Goal: Task Accomplishment & Management: Manage account settings

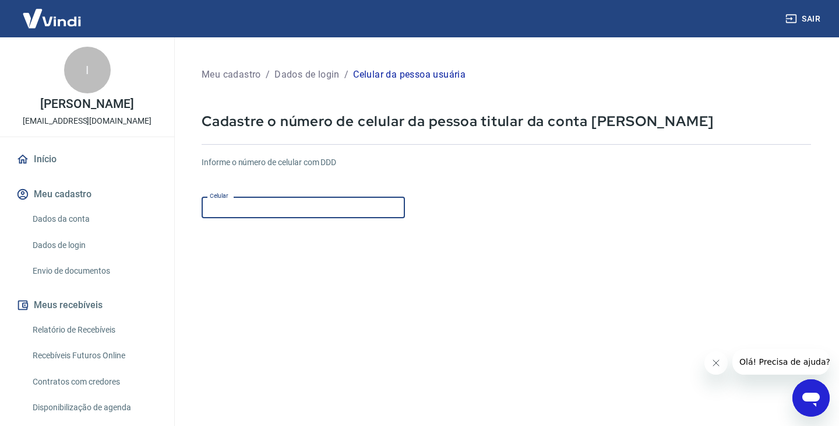
click at [350, 213] on input "Celular" at bounding box center [303, 207] width 203 height 22
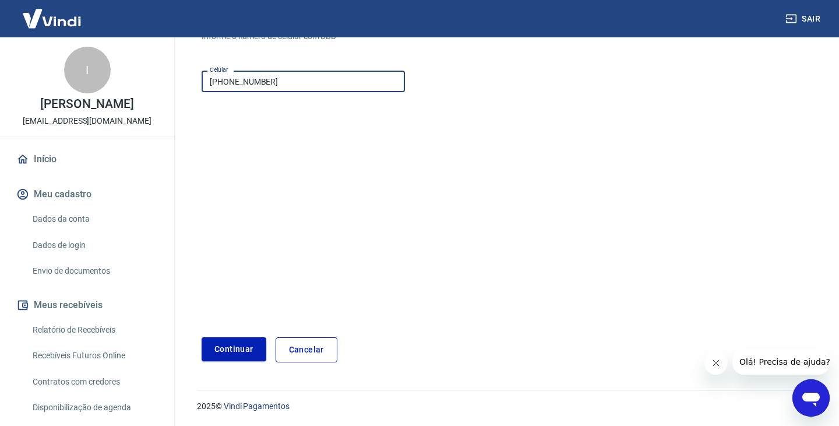
scroll to position [126, 0]
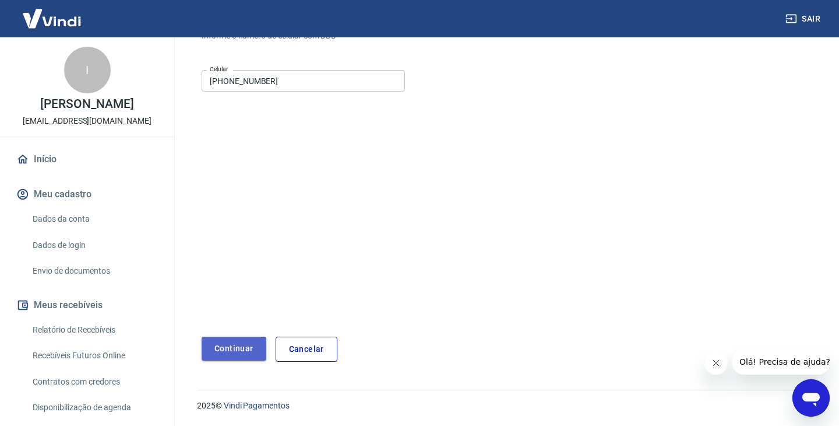
click at [222, 344] on button "Continuar" at bounding box center [234, 348] width 65 height 24
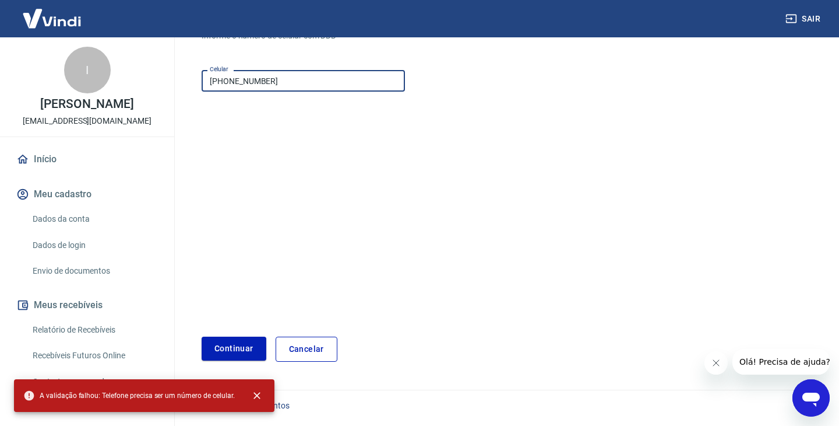
drag, startPoint x: 279, startPoint y: 80, endPoint x: 180, endPoint y: 71, distance: 99.5
click at [180, 71] on div "Meu cadastro / Dados de login / Celular da pessoa usuária Cadastre o número de …" at bounding box center [507, 143] width 666 height 465
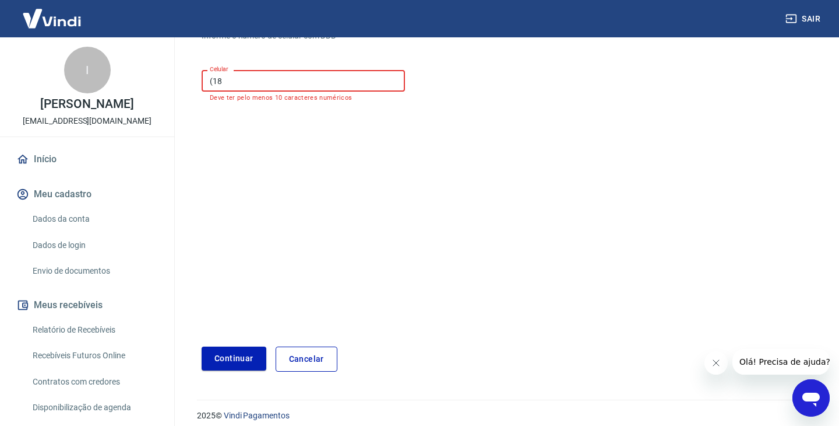
type input "(18) 93599-5964"
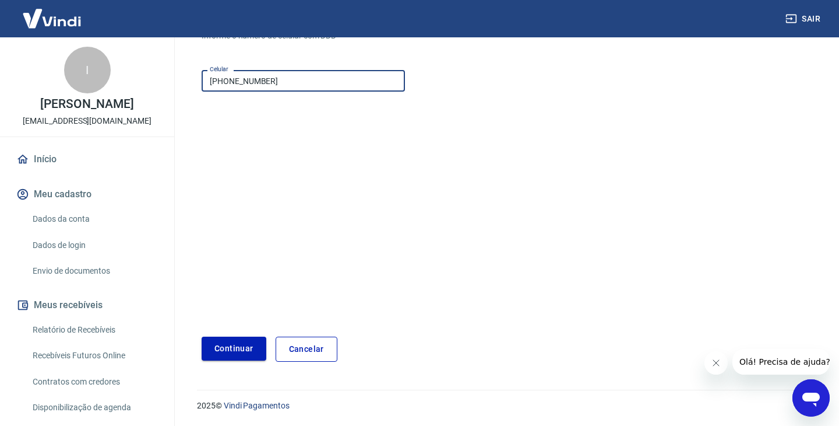
click at [249, 350] on button "Continuar" at bounding box center [234, 348] width 65 height 24
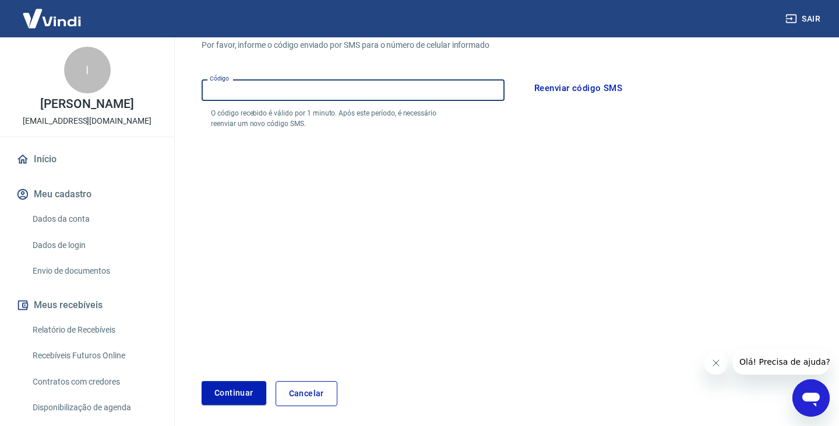
click at [419, 99] on input "Código" at bounding box center [353, 90] width 303 height 22
click at [412, 92] on input "Código" at bounding box center [353, 90] width 303 height 22
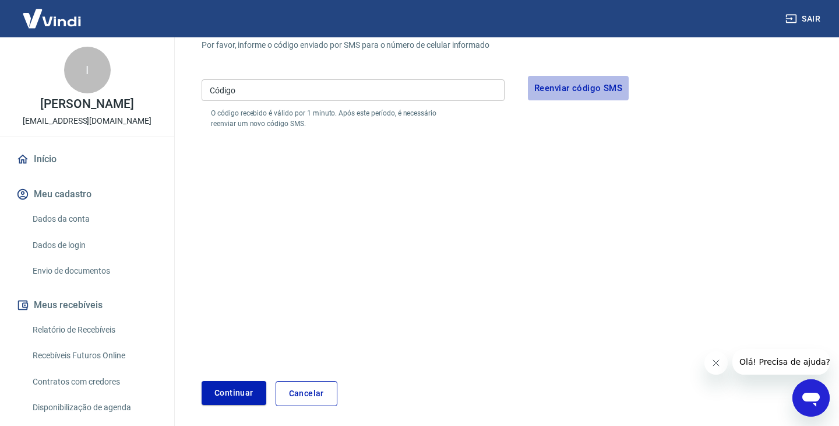
click at [596, 89] on button "Reenviar código SMS" at bounding box center [578, 88] width 101 height 24
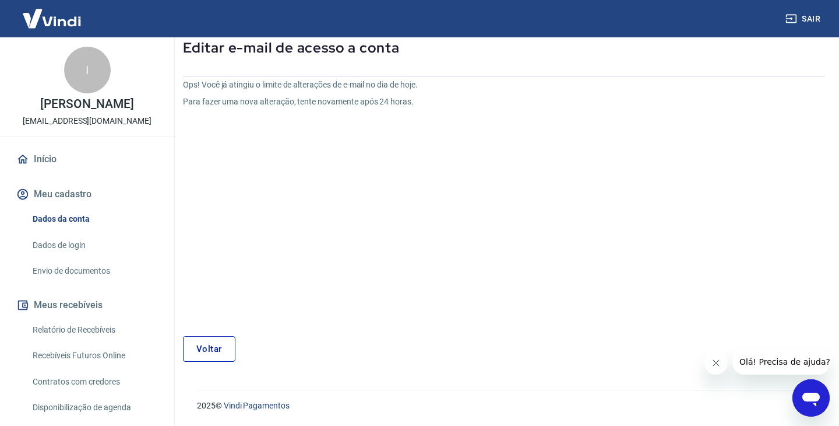
scroll to position [24, 0]
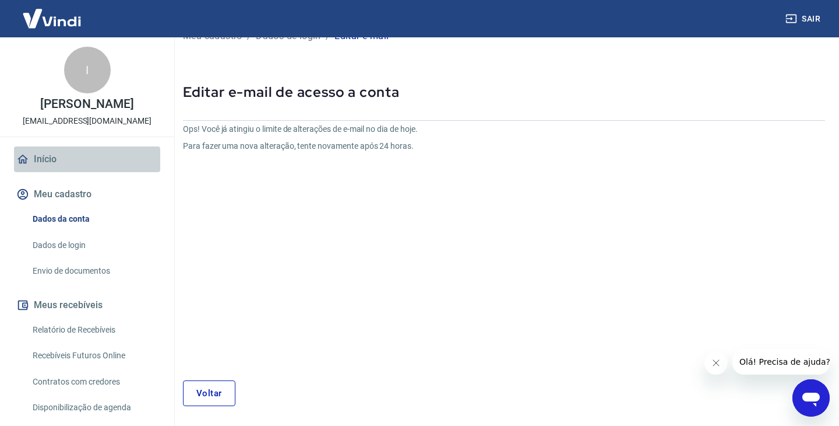
click at [57, 172] on link "Início" at bounding box center [87, 159] width 146 height 26
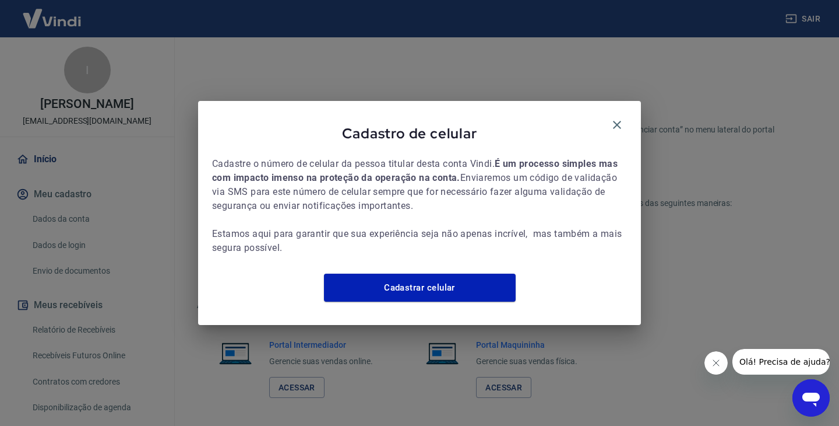
scroll to position [692, 0]
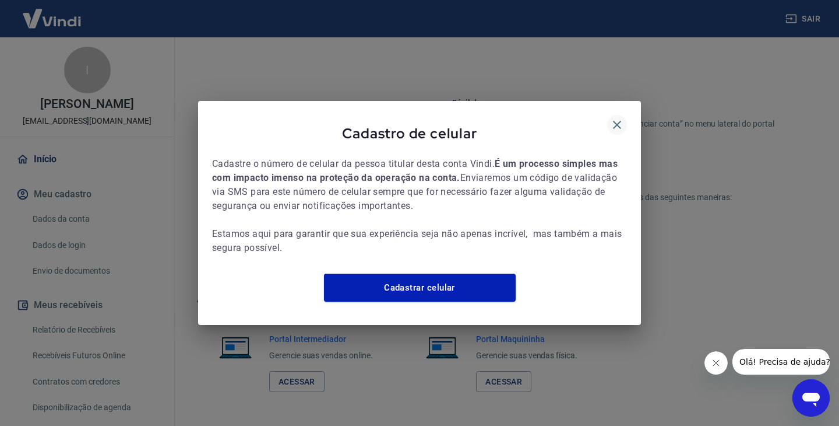
click at [617, 118] on icon "button" at bounding box center [617, 125] width 14 height 14
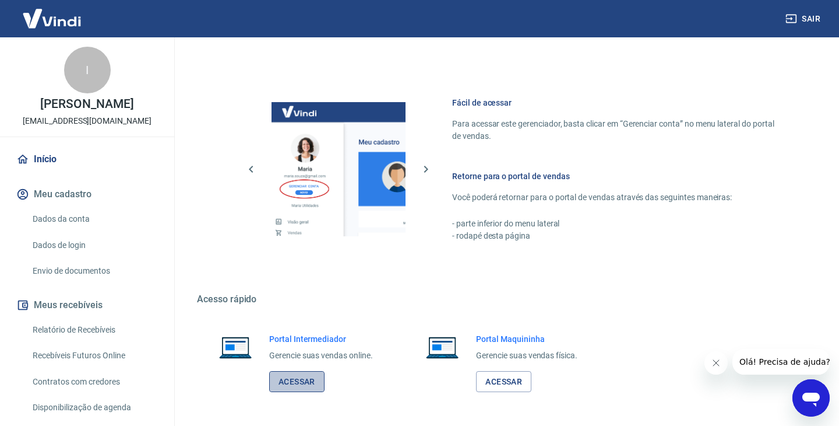
click at [304, 386] on link "Acessar" at bounding box center [296, 382] width 55 height 22
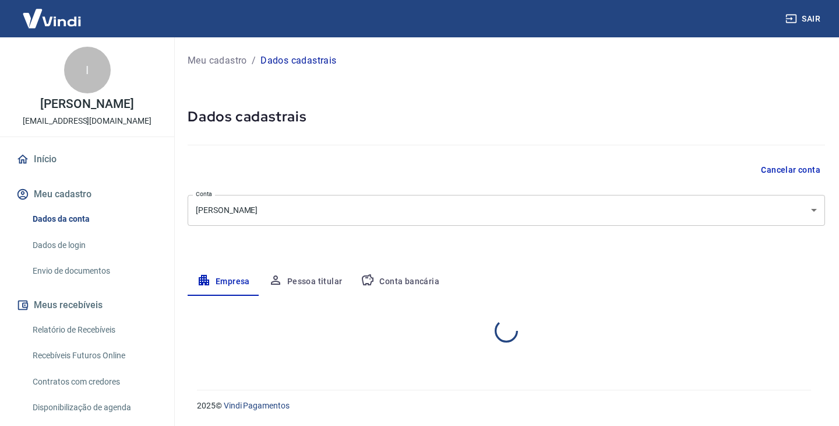
select select "SP"
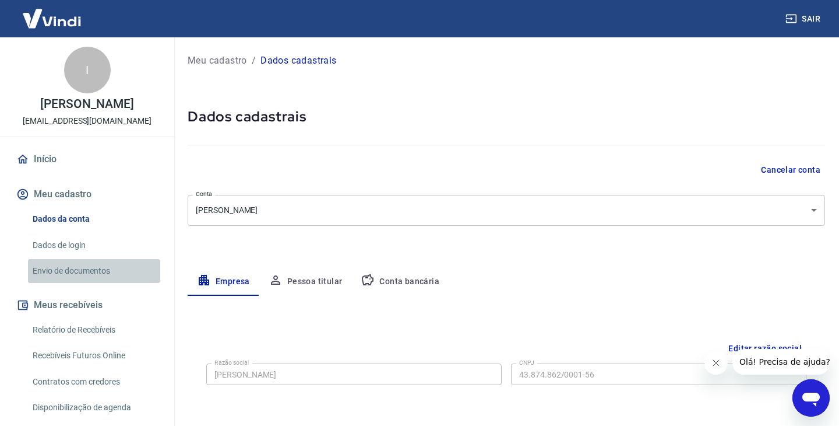
click at [99, 279] on link "Envio de documentos" at bounding box center [94, 271] width 132 height 24
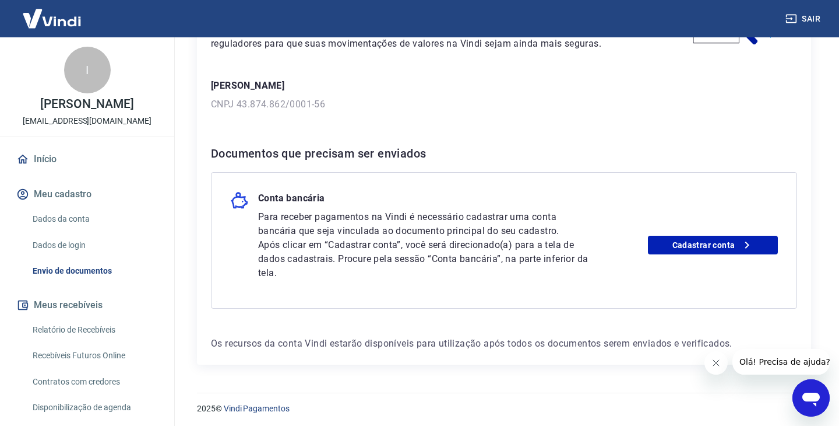
scroll to position [142, 0]
click at [749, 242] on icon at bounding box center [747, 244] width 14 height 14
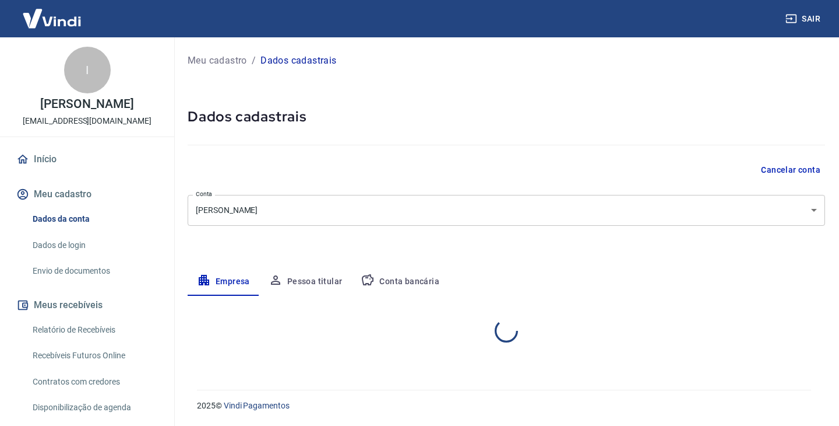
select select "SP"
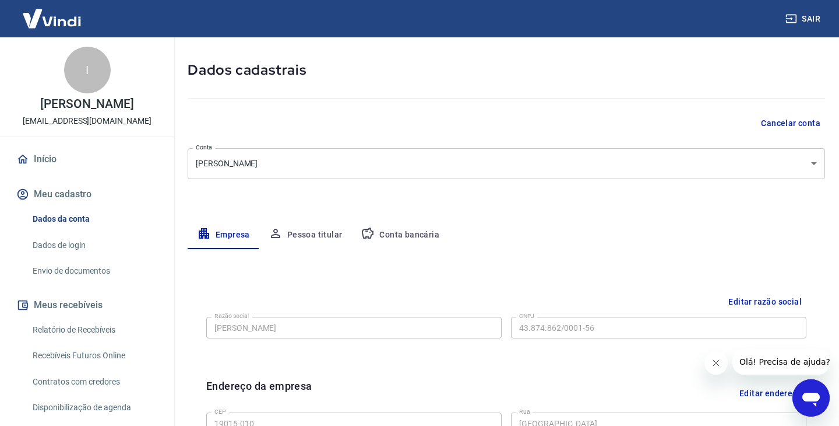
scroll to position [53, 0]
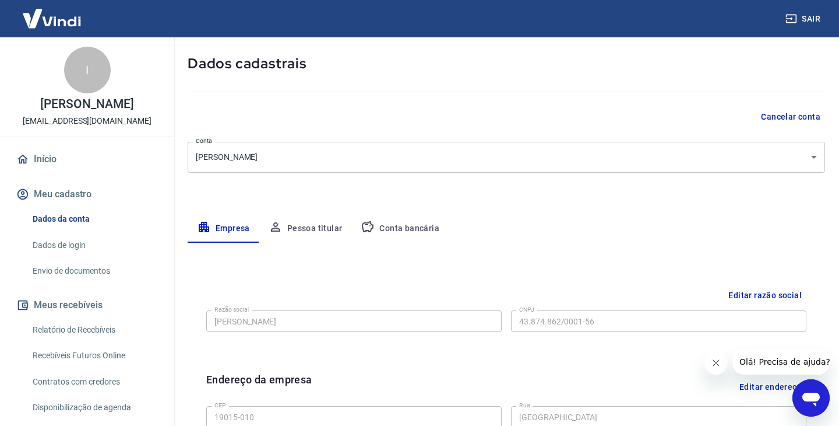
click at [318, 230] on button "Pessoa titular" at bounding box center [305, 229] width 93 height 28
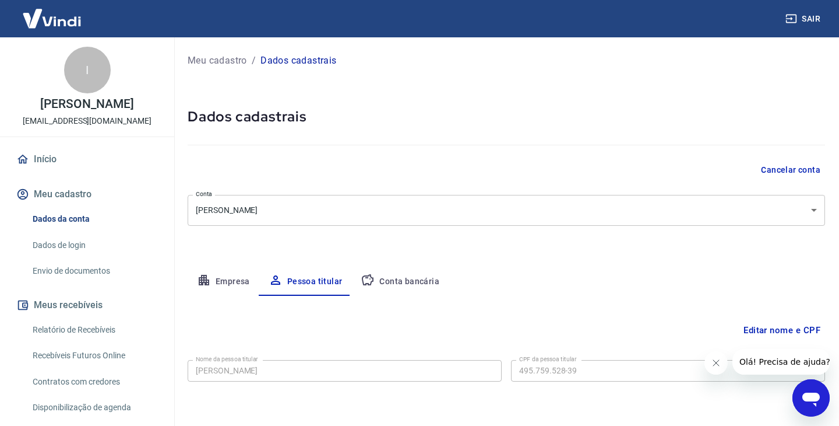
scroll to position [41, 0]
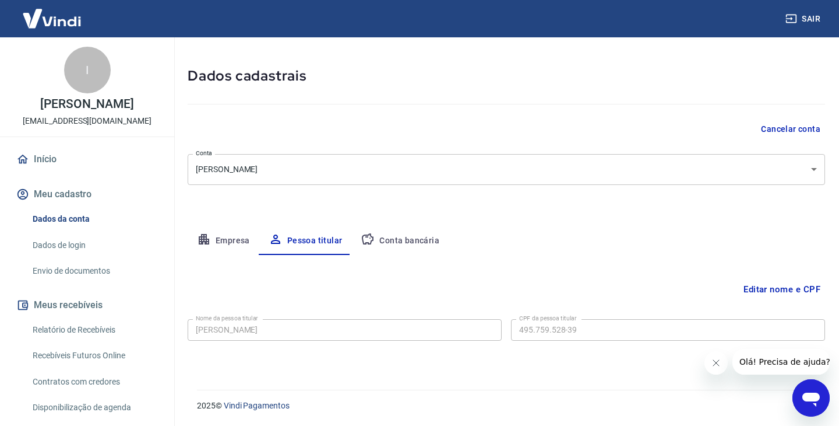
click at [388, 244] on button "Conta bancária" at bounding box center [399, 241] width 97 height 28
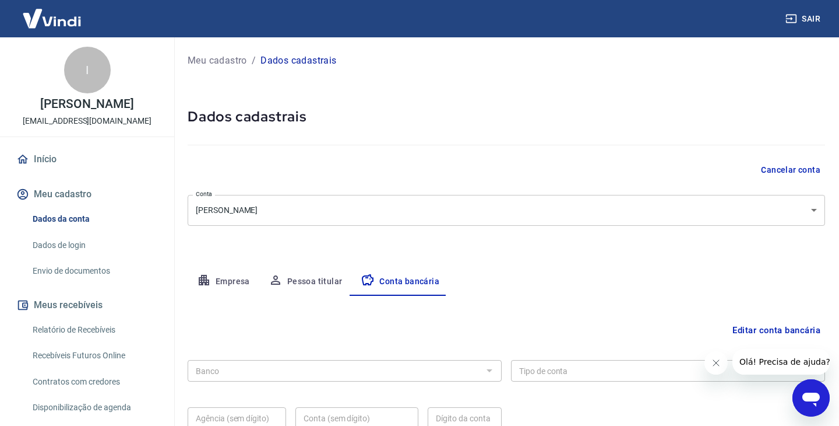
scroll to position [106, 0]
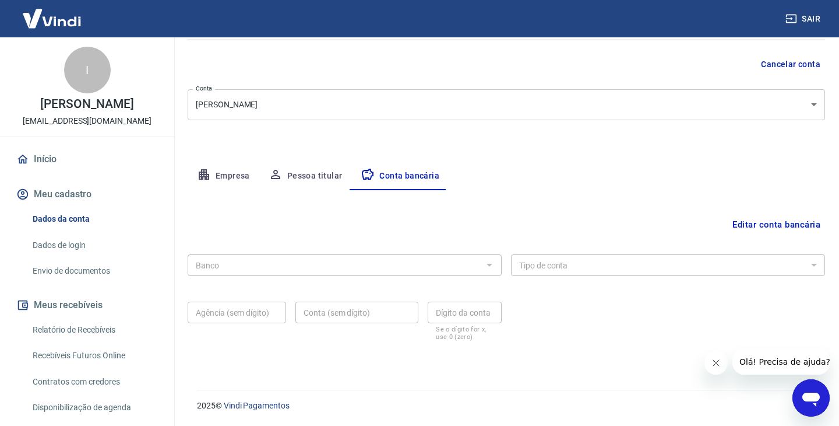
click at [490, 262] on div at bounding box center [488, 264] width 15 height 16
click at [754, 228] on button "Editar conta bancária" at bounding box center [776, 224] width 97 height 22
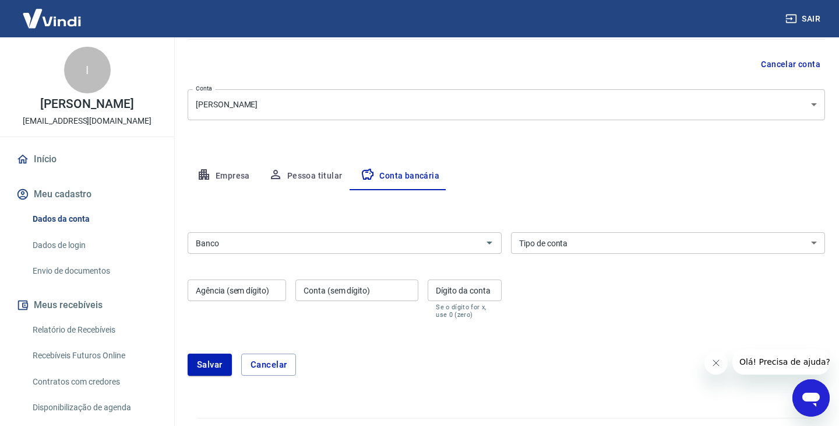
click at [441, 240] on input "Banco" at bounding box center [335, 242] width 288 height 15
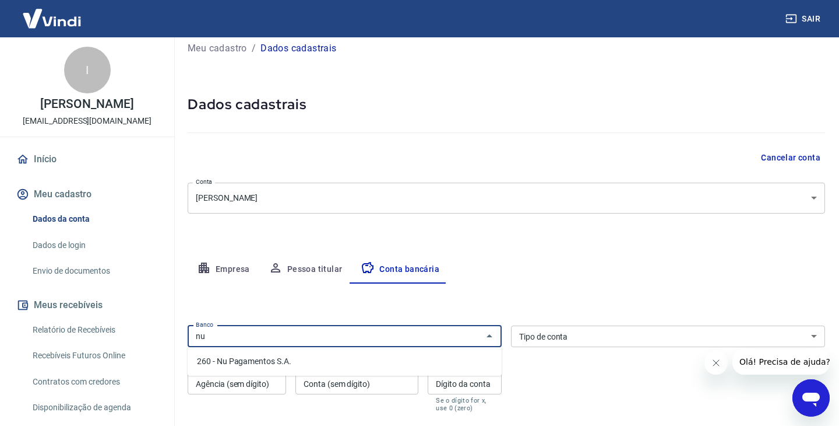
scroll to position [0, 0]
click at [312, 364] on li "260 - Nu Pagamentos S.A." at bounding box center [345, 360] width 314 height 19
type input "260 - Nu Pagamentos S.A."
click at [547, 337] on select "Conta Corrente Conta Poupança" at bounding box center [668, 336] width 314 height 22
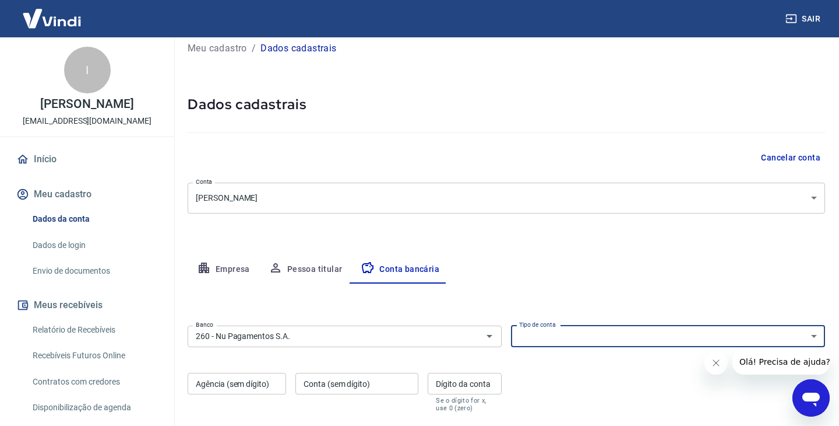
select select "3"
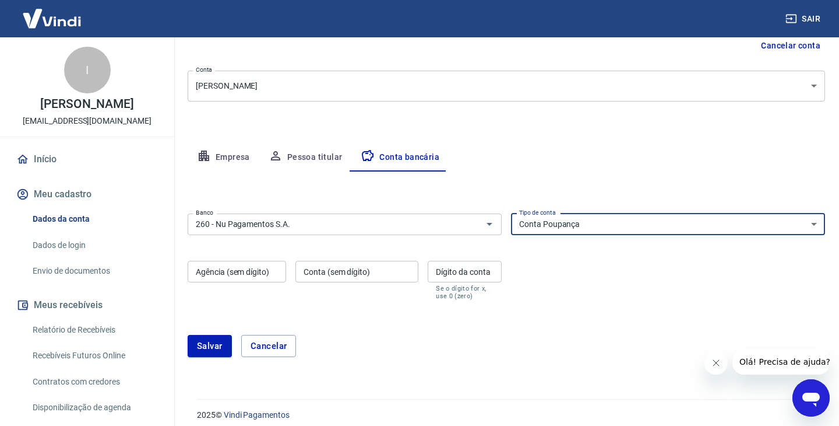
scroll to position [125, 0]
click at [267, 269] on input "Agência (sem dígito)" at bounding box center [237, 271] width 99 height 22
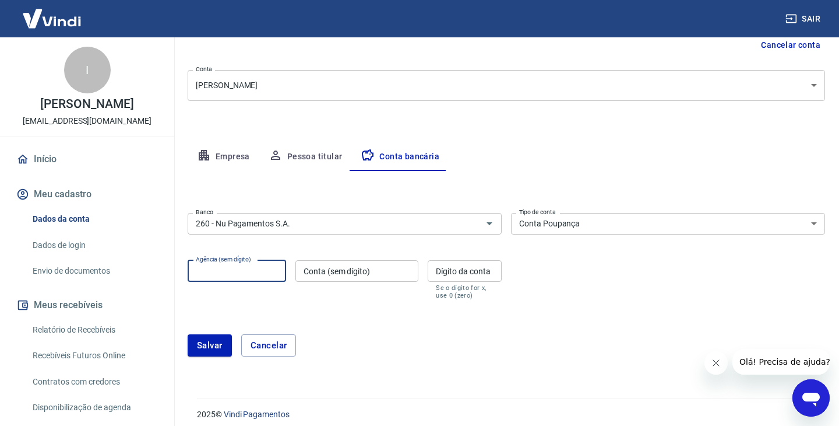
paste input "0001"
type input "0001"
click at [470, 273] on input "Dígito da conta" at bounding box center [465, 271] width 74 height 22
type input "2"
click at [331, 268] on input "Conta (sem dígito)" at bounding box center [357, 271] width 123 height 22
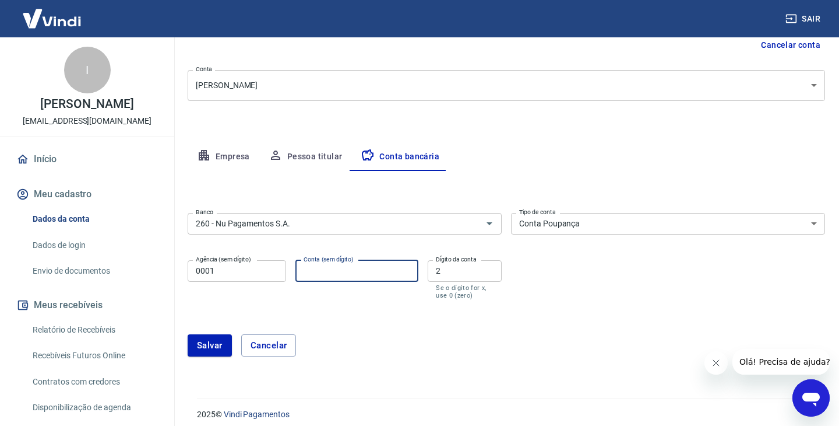
paste input "1843120"
type input "1843120"
click at [215, 346] on button "Salvar" at bounding box center [210, 345] width 44 height 22
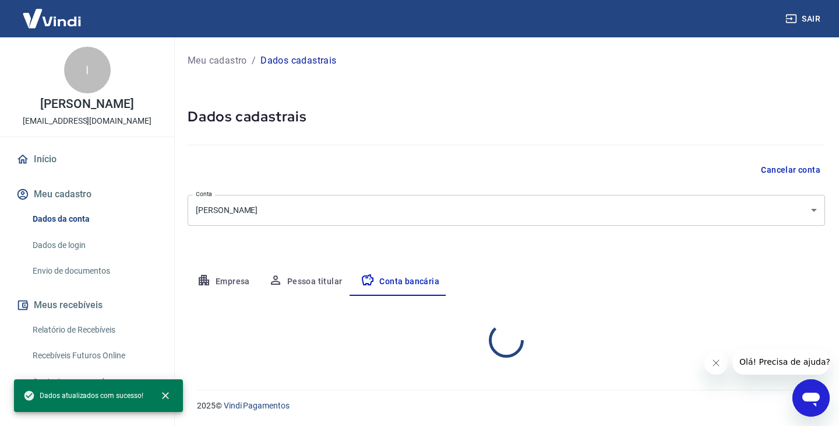
scroll to position [0, 0]
select select "3"
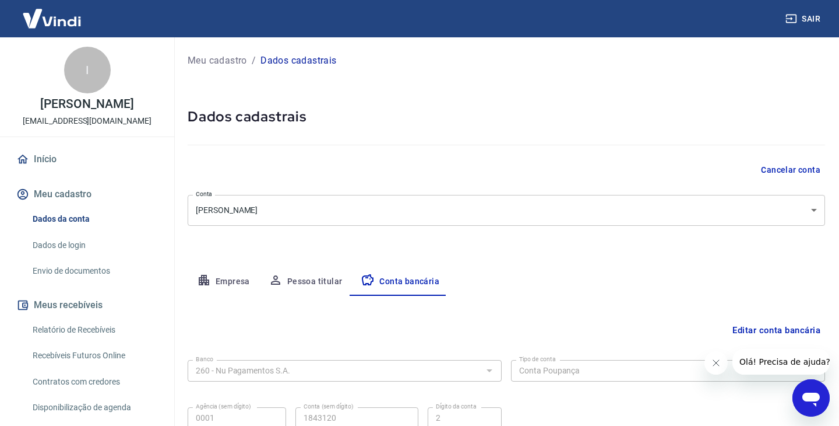
click at [60, 172] on link "Início" at bounding box center [87, 159] width 146 height 26
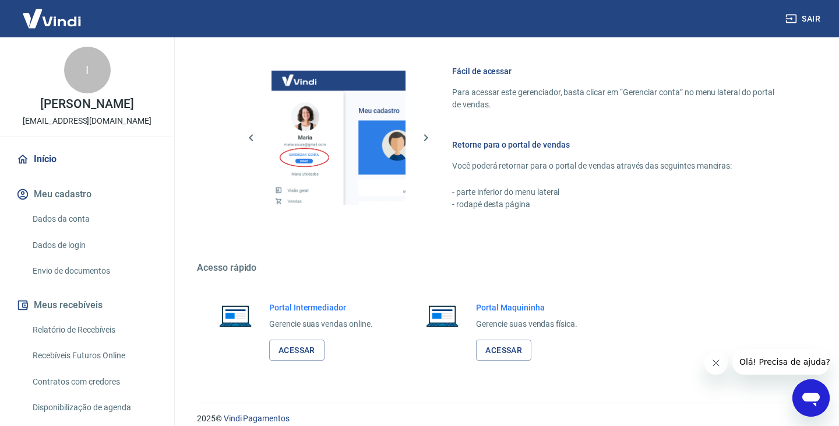
scroll to position [618, 0]
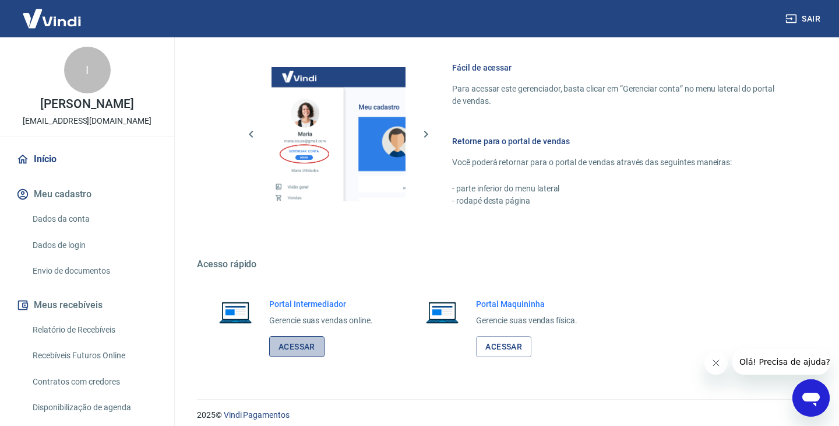
click at [304, 344] on link "Acessar" at bounding box center [296, 347] width 55 height 22
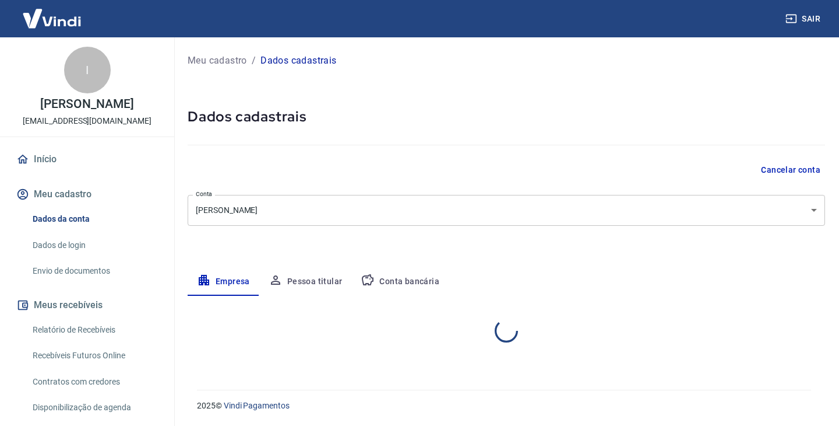
select select "SP"
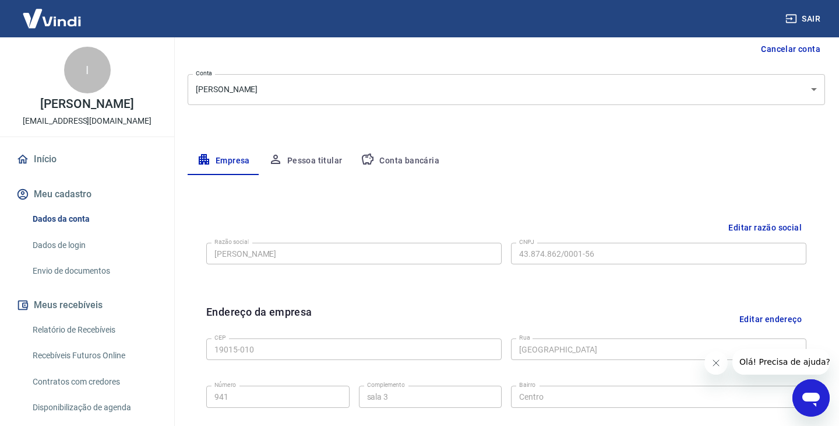
scroll to position [141, 0]
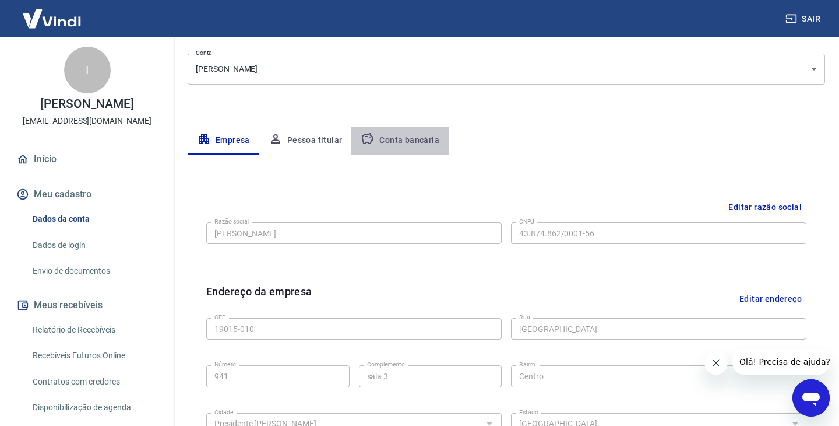
click at [421, 143] on button "Conta bancária" at bounding box center [399, 140] width 97 height 28
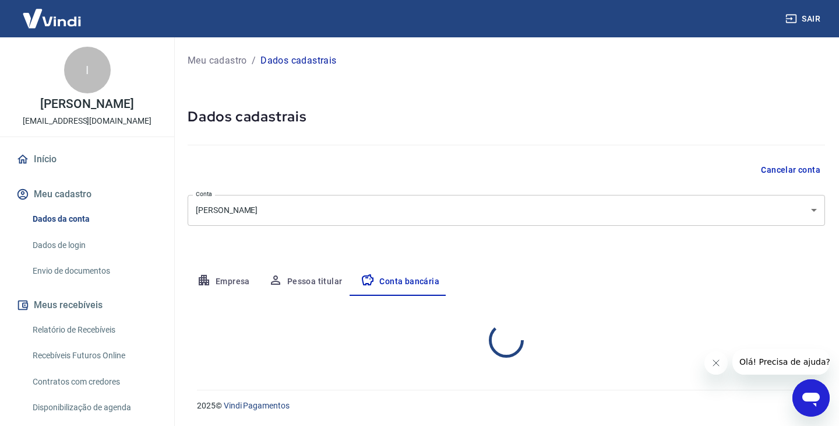
select select "3"
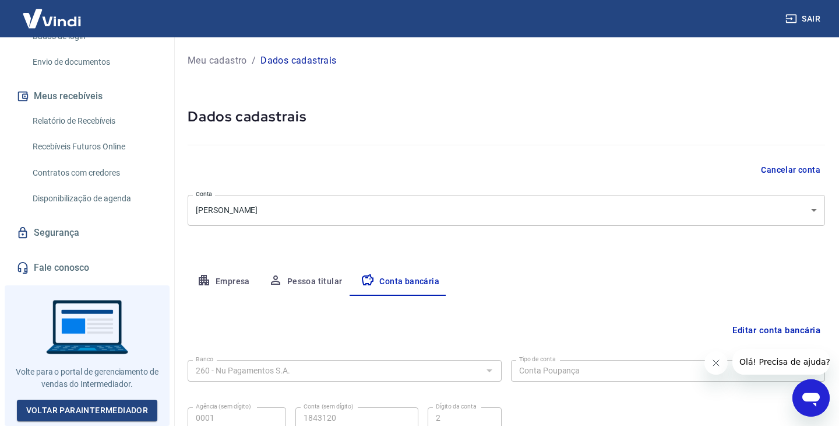
scroll to position [221, 0]
click at [100, 414] on link "Voltar para Intermediador" at bounding box center [87, 410] width 141 height 22
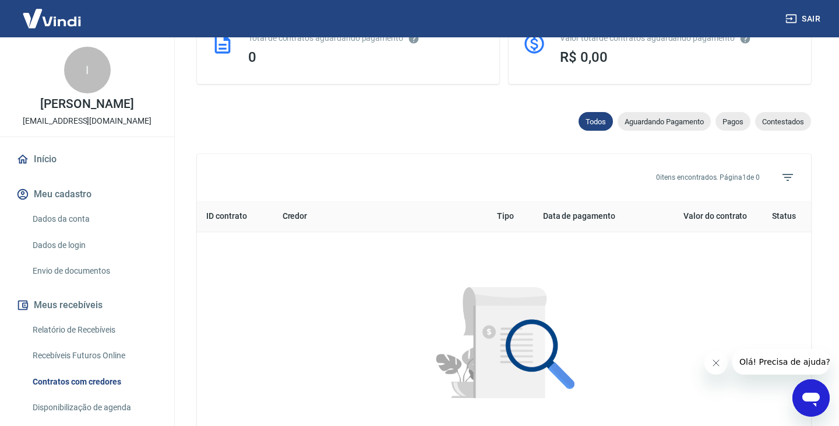
scroll to position [329, 0]
click at [805, 392] on icon "Abrir janela de mensagens" at bounding box center [811, 399] width 17 height 14
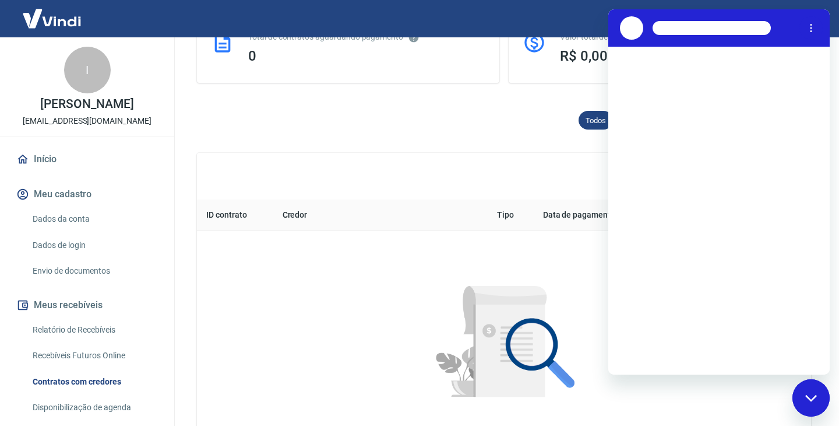
scroll to position [0, 0]
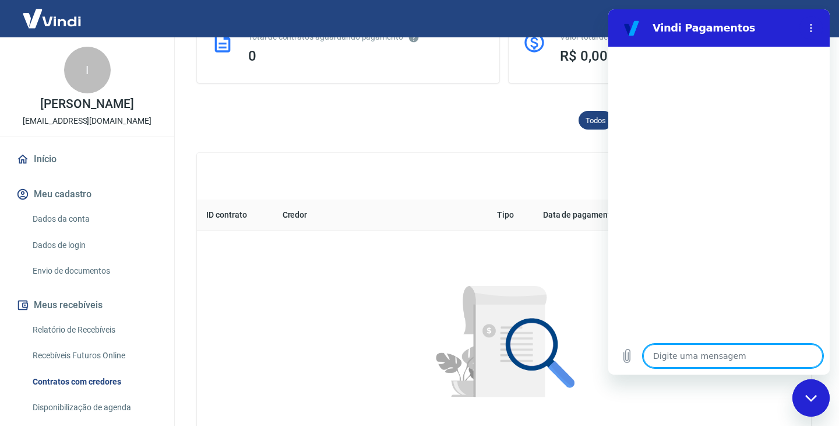
click at [710, 346] on textarea at bounding box center [734, 355] width 180 height 23
type textarea "oi"
type textarea "x"
type textarea "p"
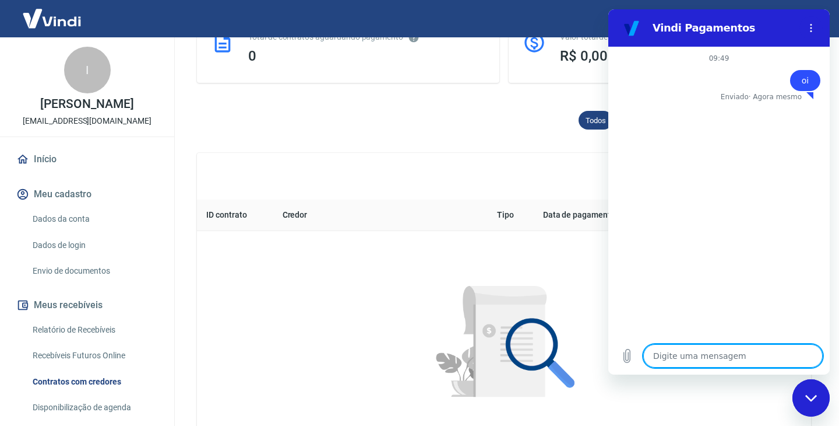
type textarea "x"
type textarea "pr"
type textarea "x"
type textarea "pre"
type textarea "x"
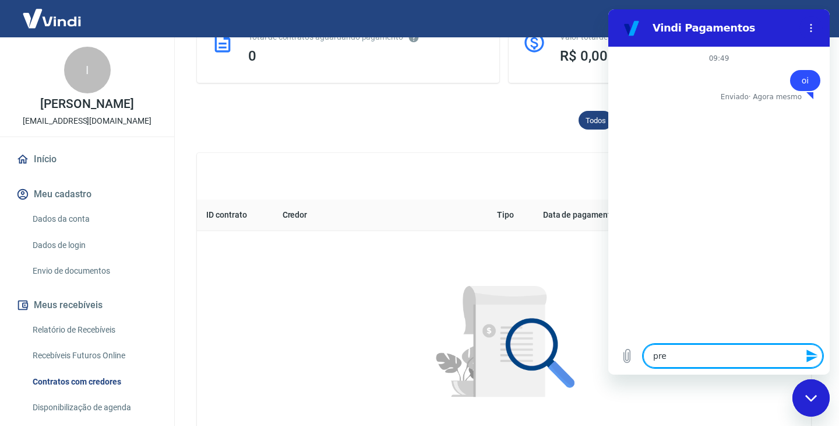
type textarea "prec"
type textarea "x"
type textarea "preci"
type textarea "x"
type textarea "precis"
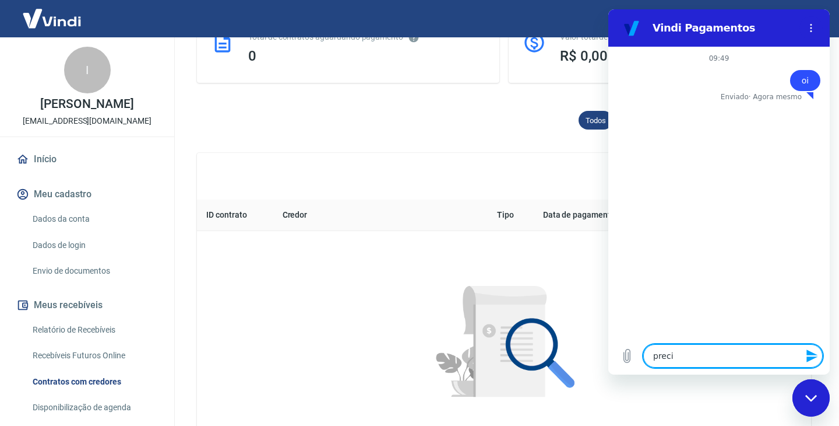
type textarea "x"
type textarea "preciso"
type textarea "x"
type textarea "preciso"
type textarea "x"
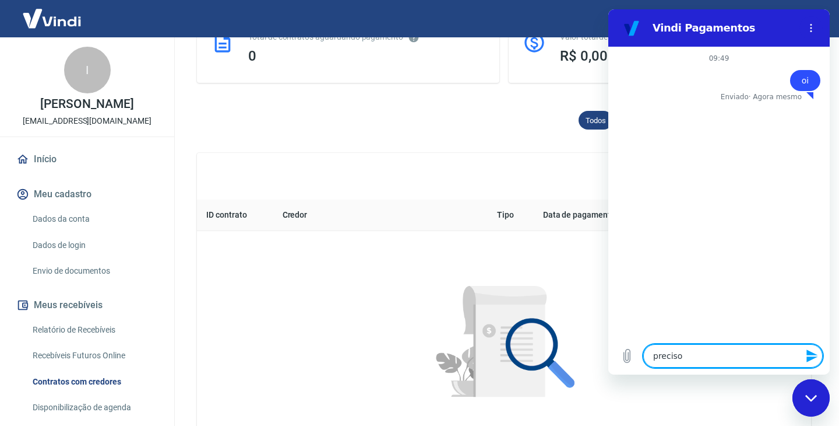
type textarea "preciso d"
type textarea "x"
type textarea "preciso de"
type textarea "x"
type textarea "preciso de"
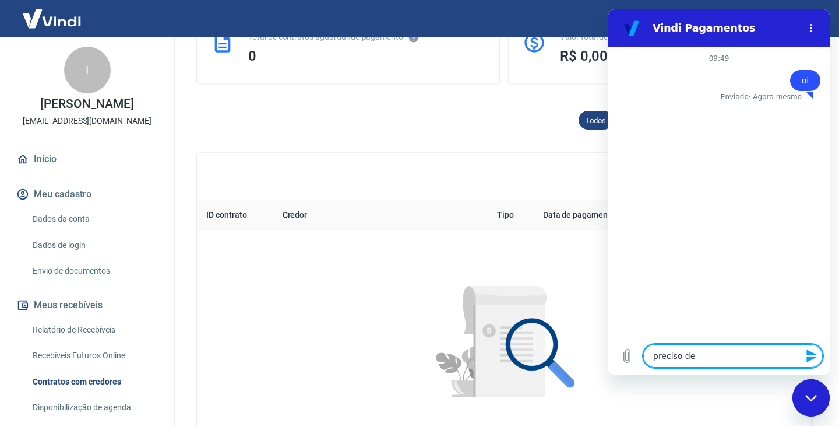
type textarea "x"
type textarea "preciso de a"
type textarea "x"
type textarea "preciso de aj"
type textarea "x"
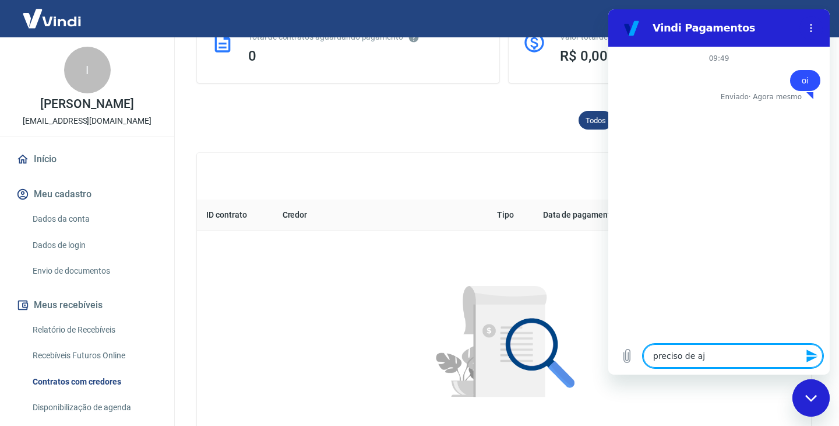
type textarea "preciso de aju"
type textarea "x"
type textarea "preciso de ajud"
type textarea "x"
type textarea "preciso de ajuda"
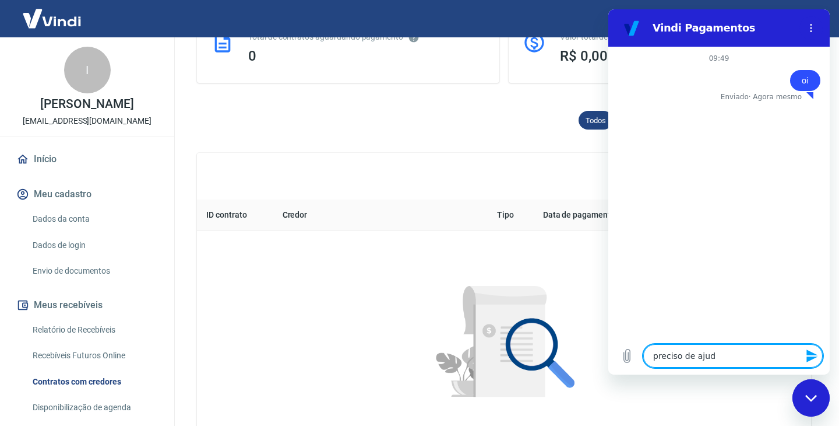
type textarea "x"
type textarea "preciso de ajuda"
type textarea "x"
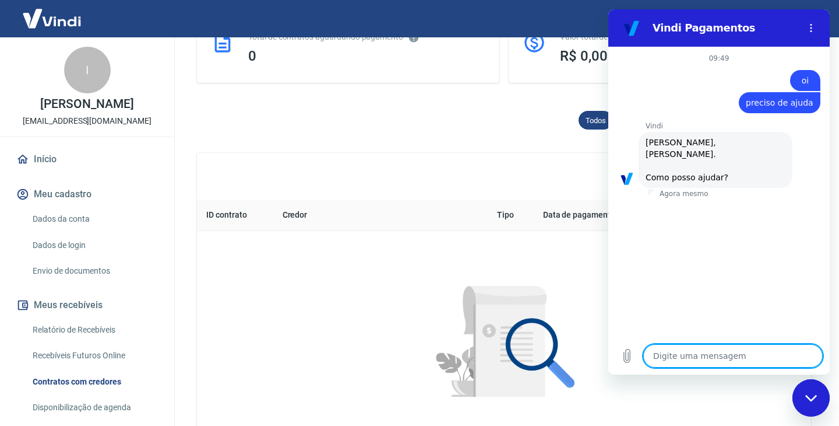
type textarea "x"
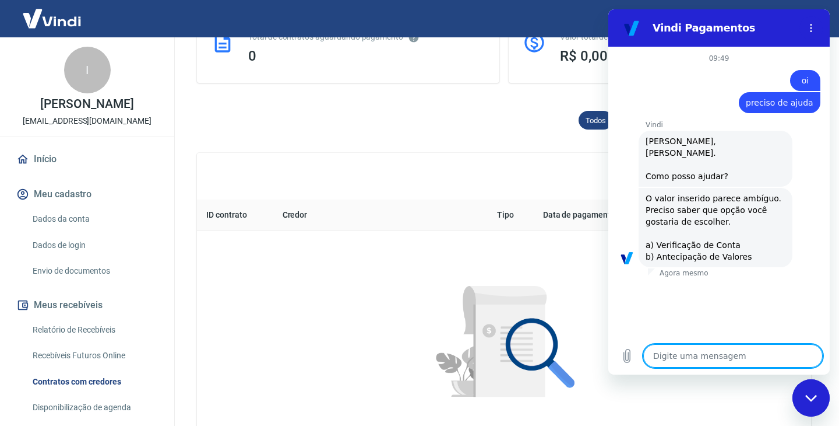
type textarea "a"
type textarea "x"
type textarea "at"
type textarea "x"
type textarea "ate"
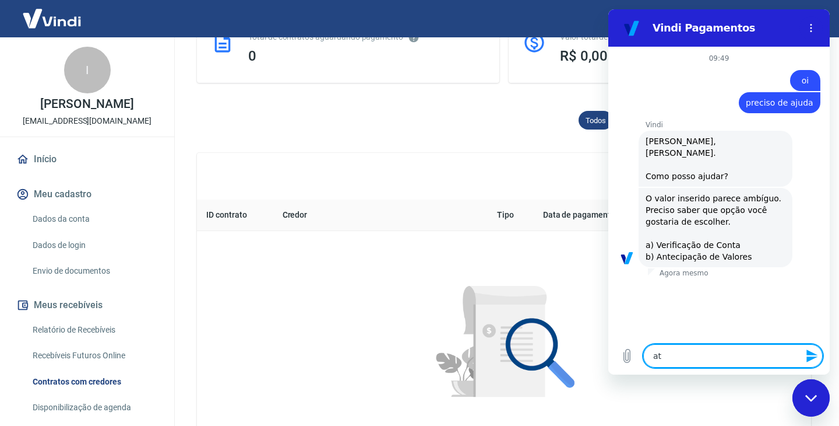
type textarea "x"
type textarea "aten"
type textarea "x"
type textarea "atend"
type textarea "x"
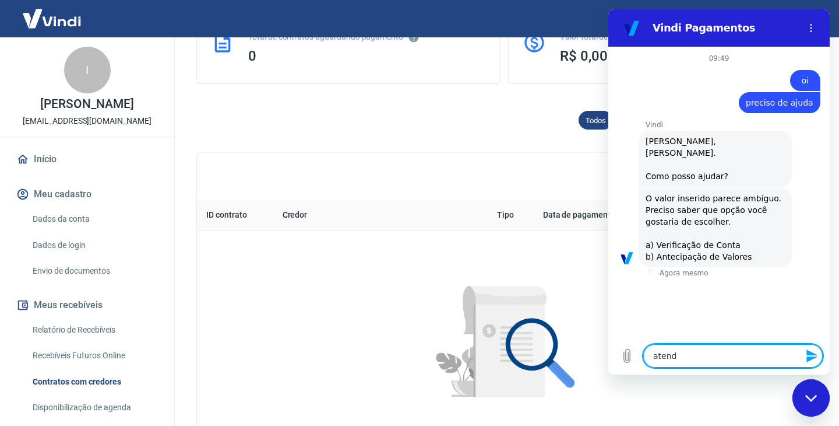
type textarea "atende"
type textarea "x"
type textarea "atenden"
type textarea "x"
type textarea "atendent"
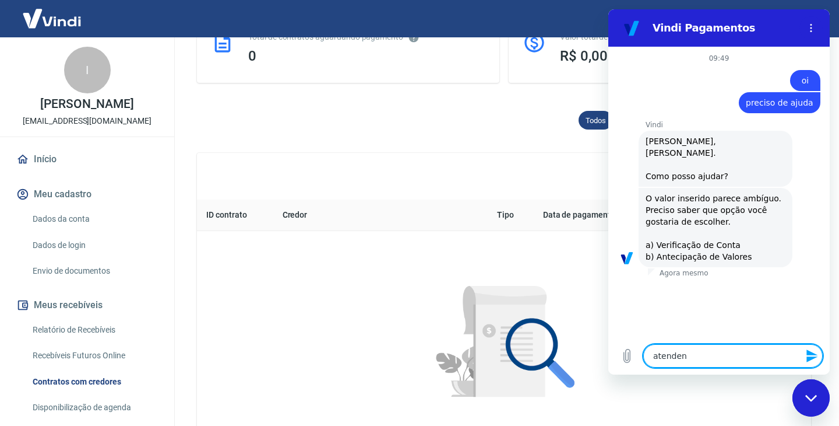
type textarea "x"
type textarea "atendente"
type textarea "x"
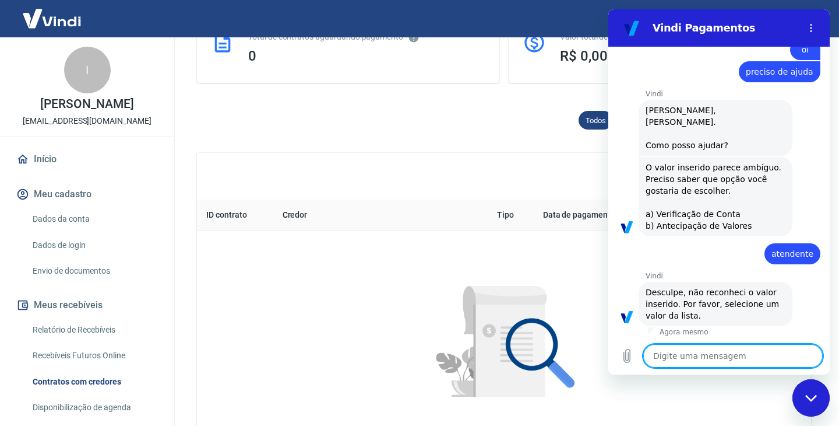
scroll to position [33, 0]
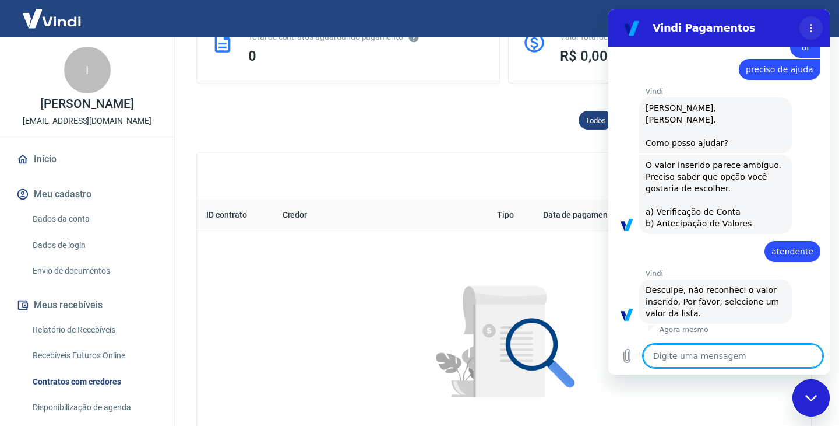
click at [811, 24] on circle "Menu de opções" at bounding box center [812, 25] width 2 height 2
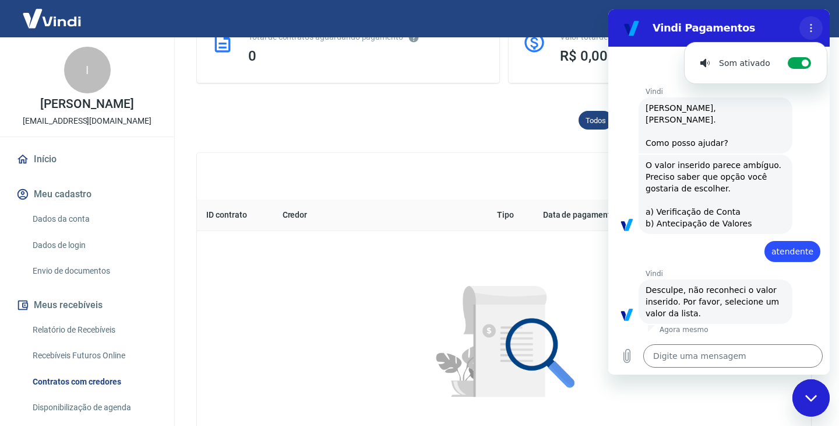
click at [811, 24] on circle "Menu de opções" at bounding box center [812, 25] width 2 height 2
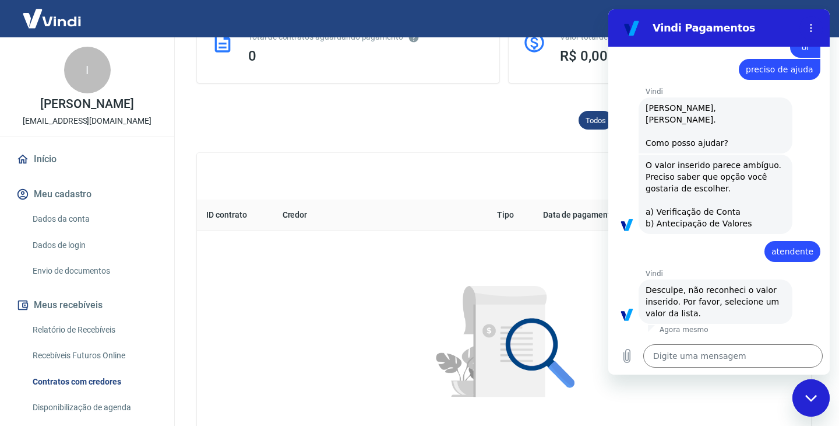
click at [820, 409] on div "Fechar janela de mensagens" at bounding box center [811, 397] width 35 height 35
type textarea "x"
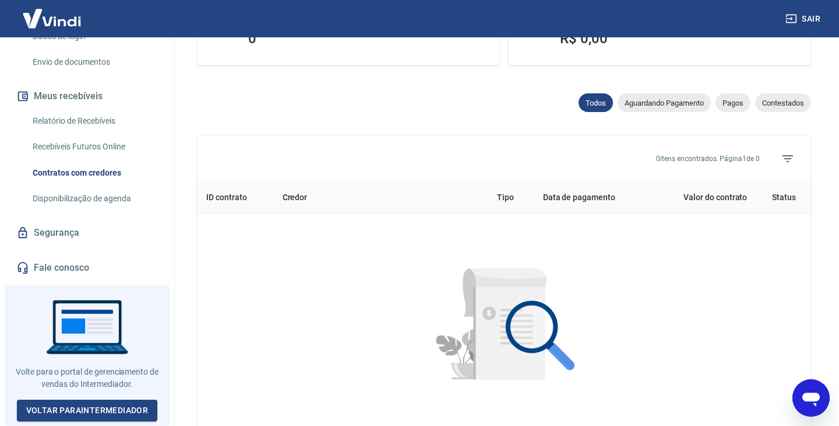
scroll to position [343, 0]
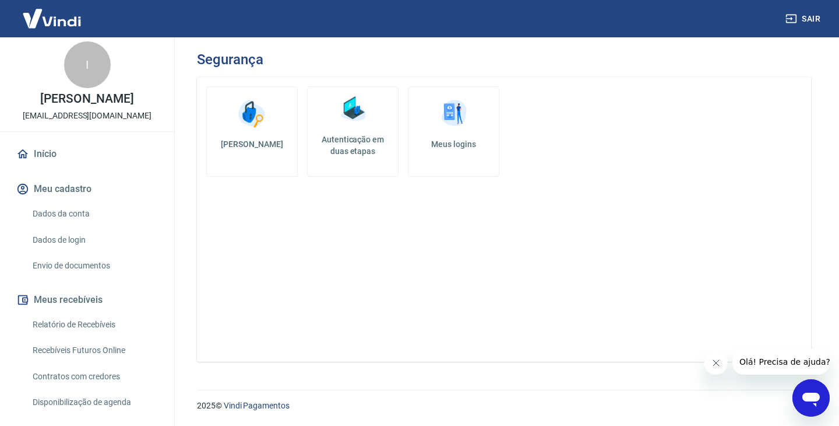
scroll to position [2, 0]
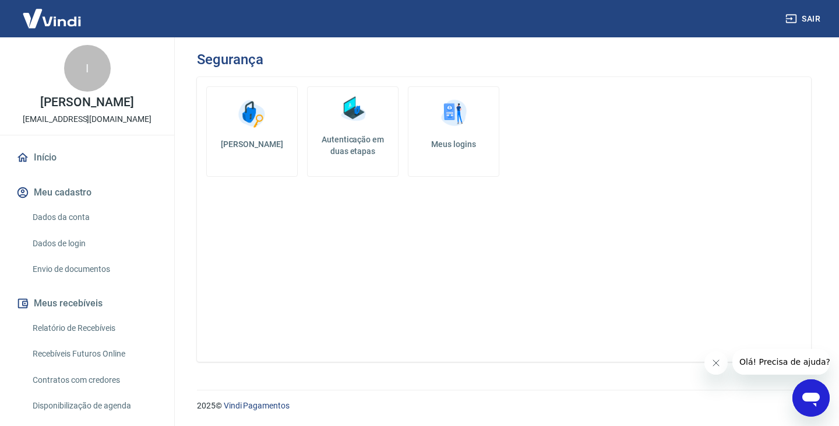
click at [61, 170] on link "Início" at bounding box center [87, 158] width 146 height 26
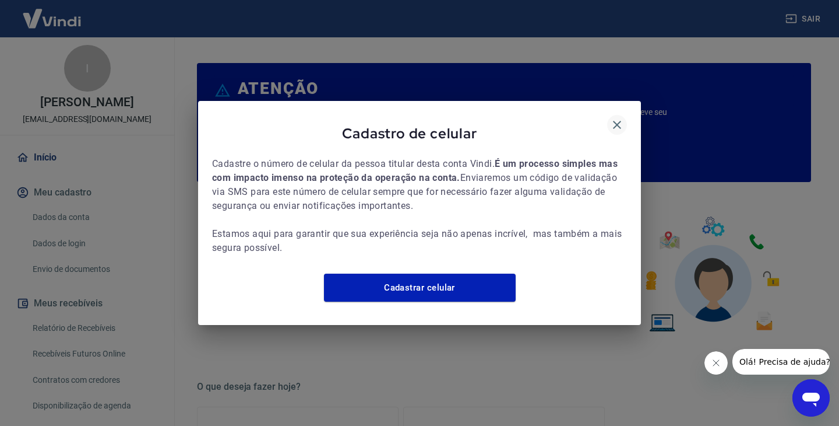
click at [611, 118] on icon "button" at bounding box center [617, 125] width 14 height 14
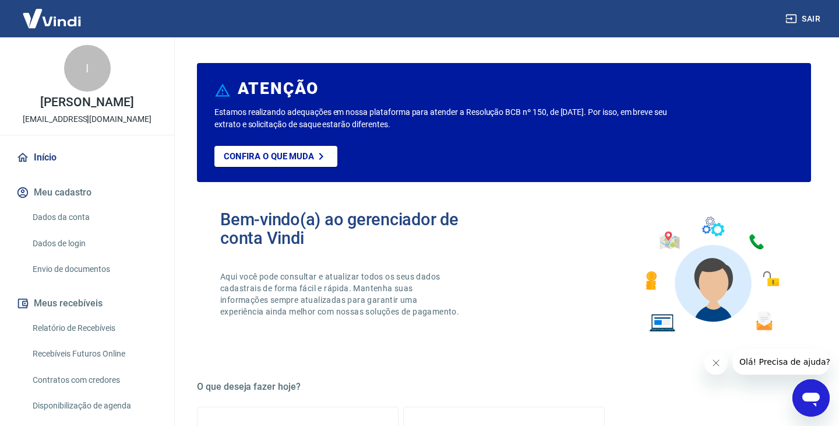
click at [820, 397] on icon "Abrir janela de mensagens" at bounding box center [811, 397] width 21 height 21
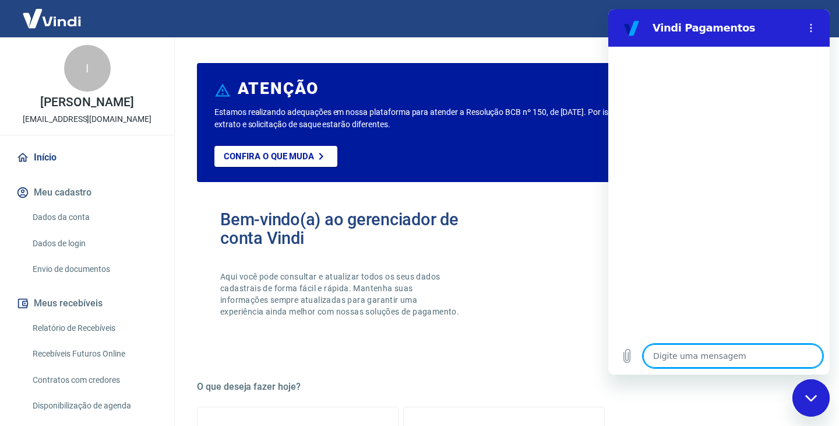
click at [740, 357] on textarea at bounding box center [734, 355] width 180 height 23
type textarea "to"
type textarea "x"
type textarea "tok"
type textarea "x"
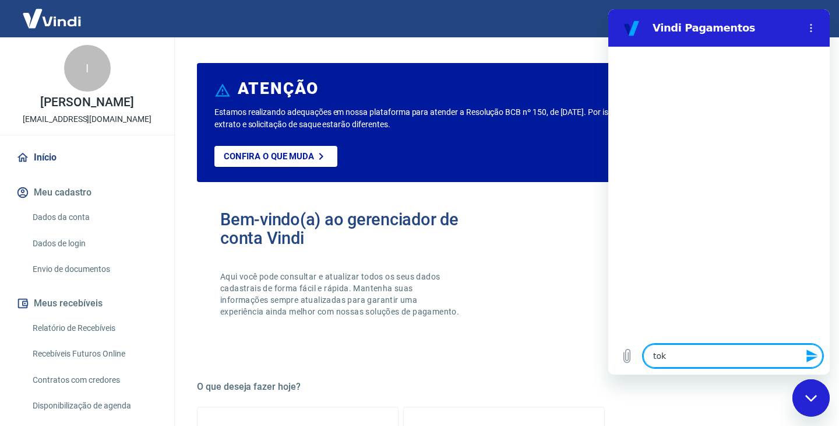
type textarea "toke"
type textarea "x"
type textarea "token"
type textarea "x"
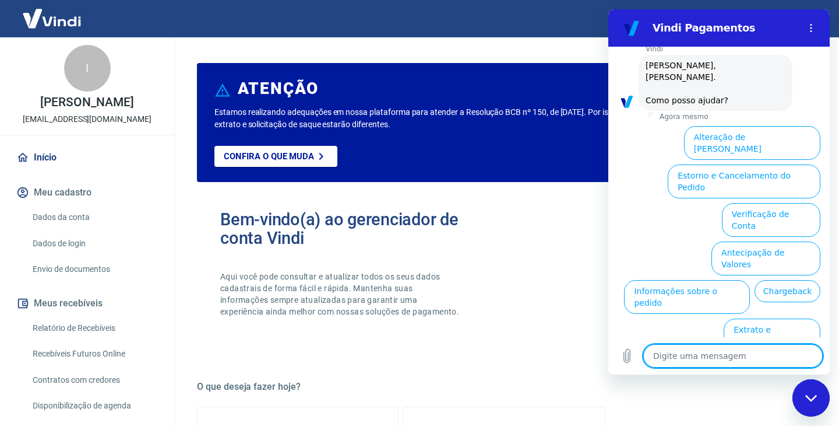
scroll to position [82, 0]
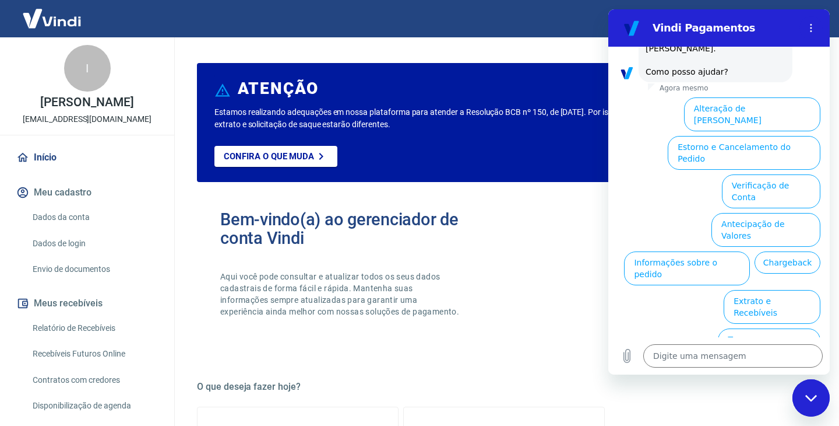
click at [807, 404] on div "Fechar janela de mensagens" at bounding box center [811, 397] width 35 height 35
type textarea "x"
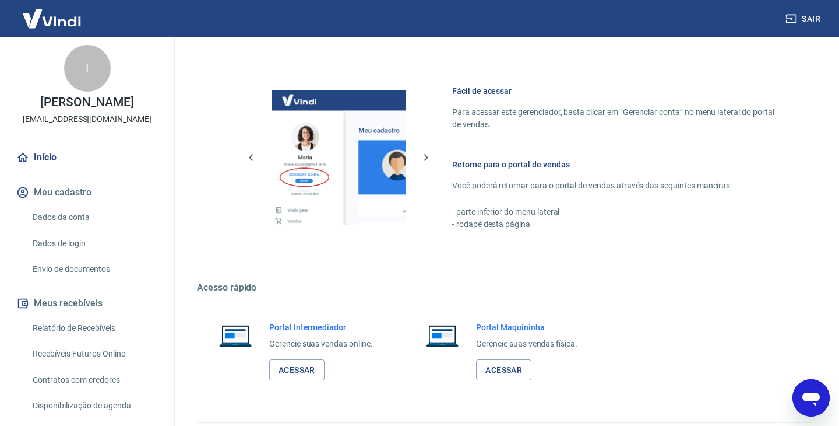
scroll to position [627, 0]
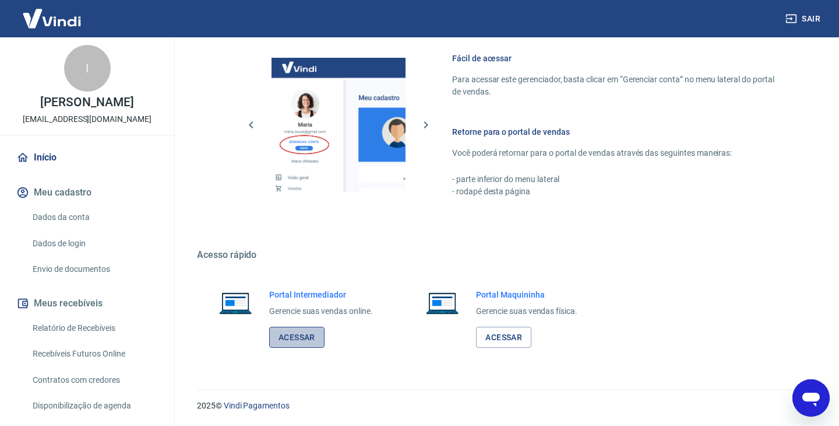
click at [287, 328] on link "Acessar" at bounding box center [296, 337] width 55 height 22
click at [292, 335] on link "Acessar" at bounding box center [296, 337] width 55 height 22
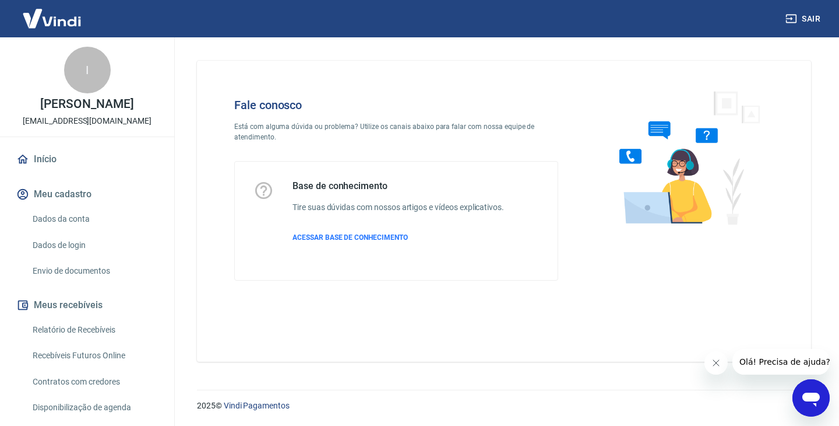
click at [817, 394] on icon "Abrir janela de mensagens" at bounding box center [811, 399] width 17 height 14
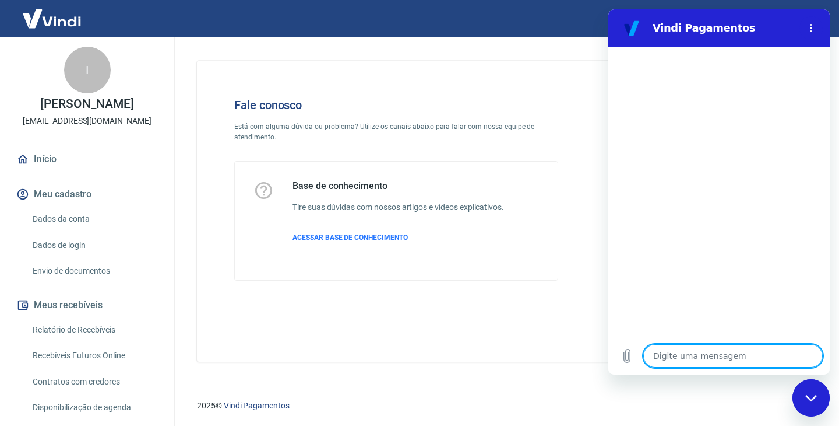
click at [743, 354] on textarea at bounding box center [734, 355] width 180 height 23
type textarea "o"
type textarea "x"
type textarea "oi"
type textarea "x"
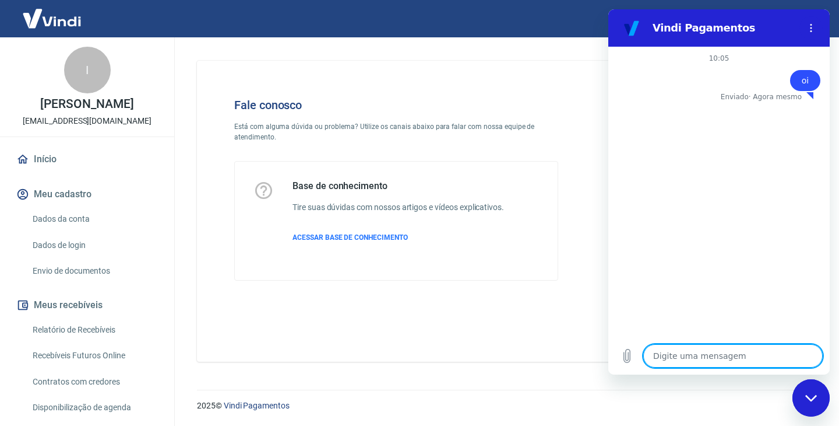
type textarea "x"
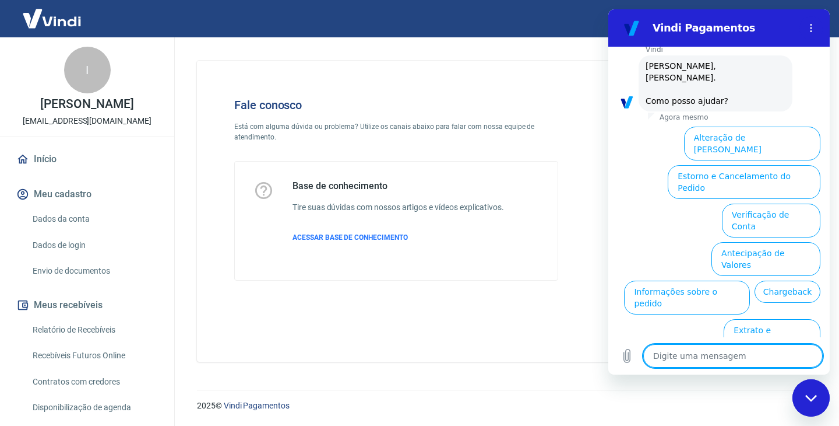
scroll to position [82, 0]
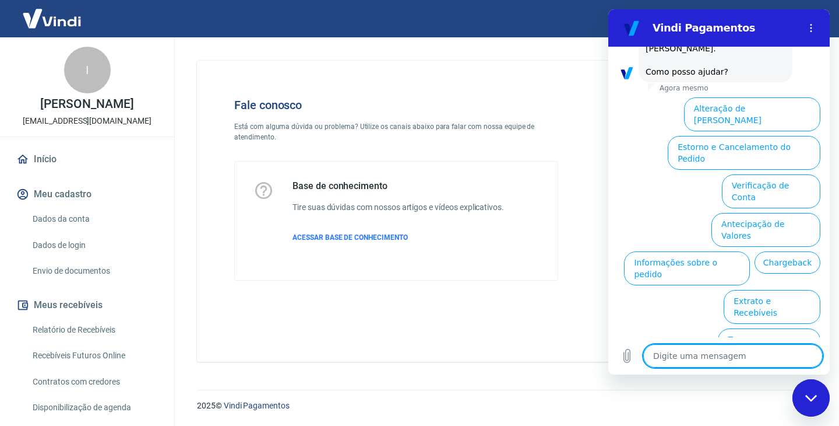
click at [687, 360] on textarea at bounding box center [734, 355] width 180 height 23
type textarea "t"
type textarea "x"
type textarea "to"
type textarea "x"
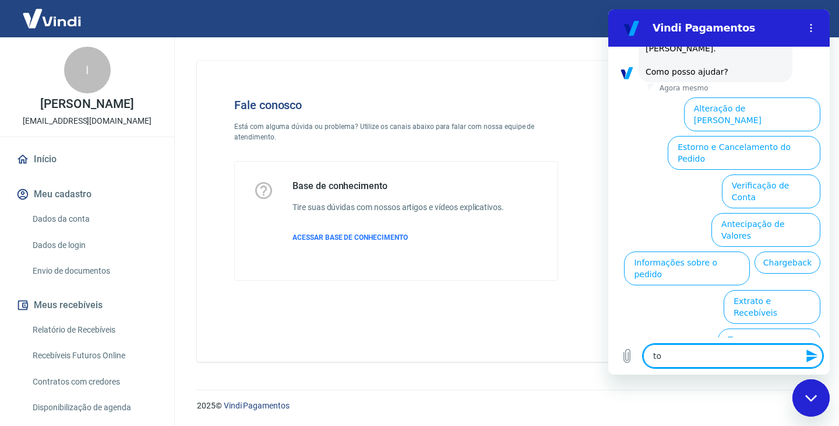
type textarea "tok"
type textarea "x"
type textarea "toke"
type textarea "x"
type textarea "token"
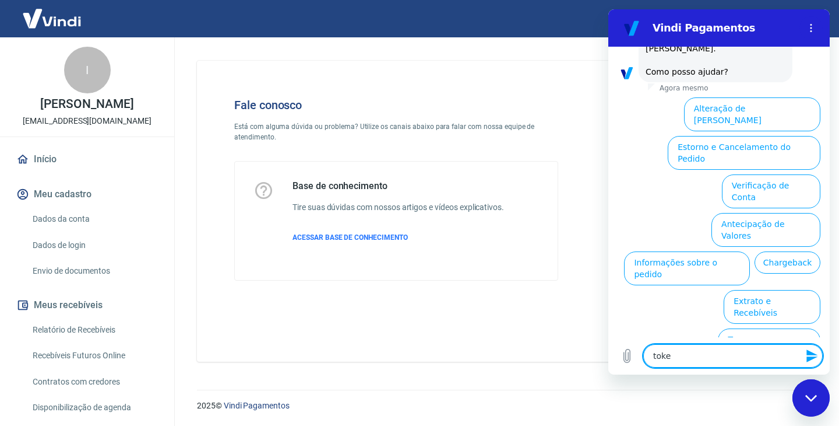
type textarea "x"
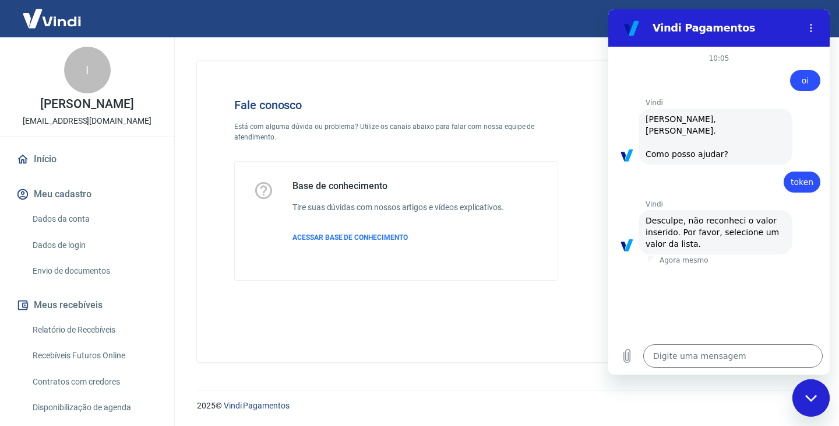
drag, startPoint x: 800, startPoint y: 398, endPoint x: 795, endPoint y: 393, distance: 7.0
click at [800, 398] on div "Fechar janela de mensagens" at bounding box center [811, 397] width 35 height 35
type textarea "x"
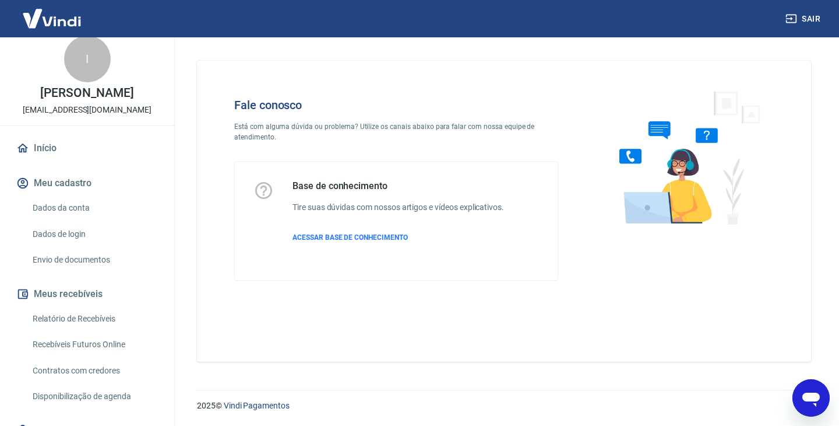
scroll to position [13, 0]
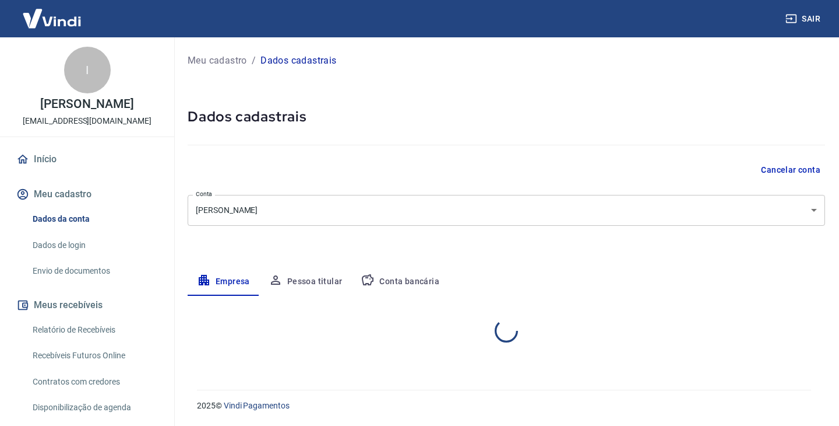
select select "SP"
